Goal: Information Seeking & Learning: Learn about a topic

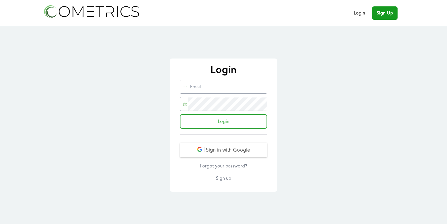
type input "ed@cometrics.io"
click at [230, 120] on input "Login" at bounding box center [223, 121] width 87 height 15
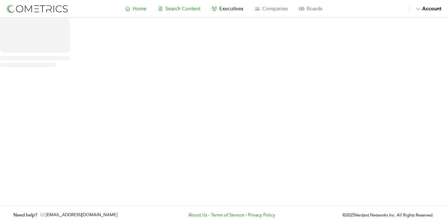
click at [183, 8] on span "Search Content" at bounding box center [182, 9] width 35 height 6
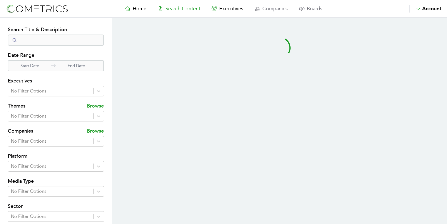
select select "50"
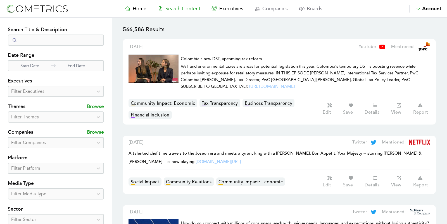
drag, startPoint x: 117, startPoint y: 78, endPoint x: 115, endPoint y: 58, distance: 20.7
click at [44, 169] on div at bounding box center [50, 169] width 79 height 8
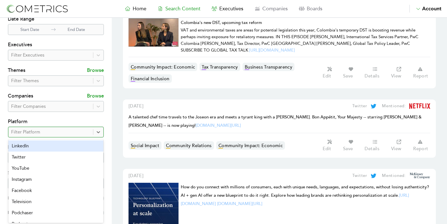
scroll to position [37, 0]
click at [44, 143] on div "LinkedIn" at bounding box center [55, 145] width 95 height 11
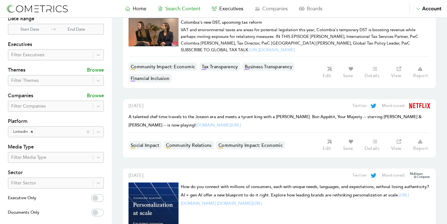
click at [103, 198] on label "Executive Only" at bounding box center [56, 199] width 96 height 9
click at [103, 198] on input "Executive Only" at bounding box center [97, 199] width 13 height 8
checkbox input "true"
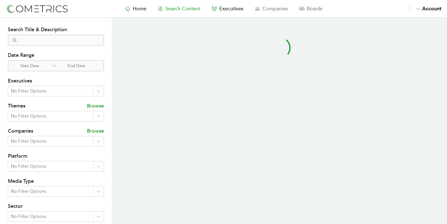
select select "50"
